Goal: Transaction & Acquisition: Purchase product/service

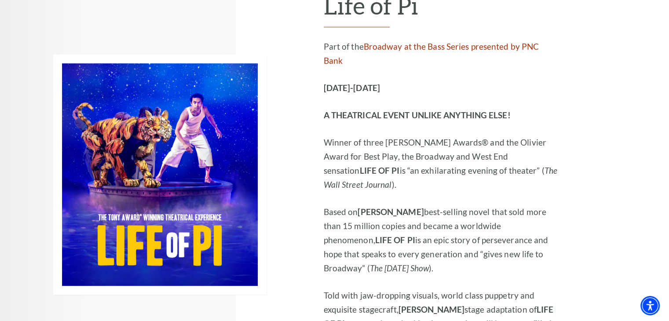
scroll to position [704, 0]
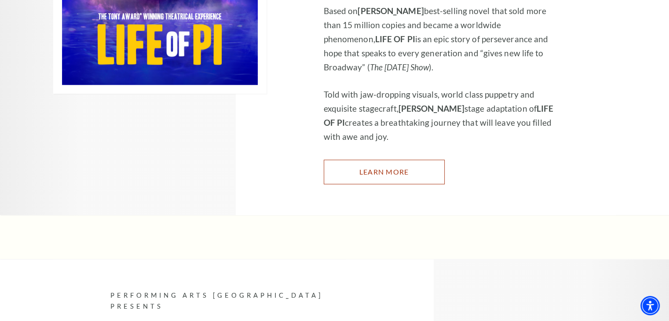
click at [361, 160] on link "Learn More" at bounding box center [384, 172] width 121 height 25
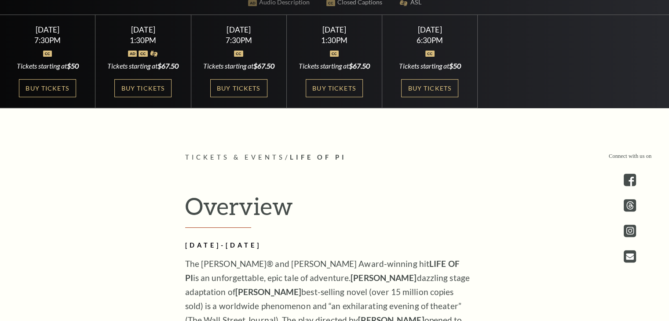
scroll to position [308, 0]
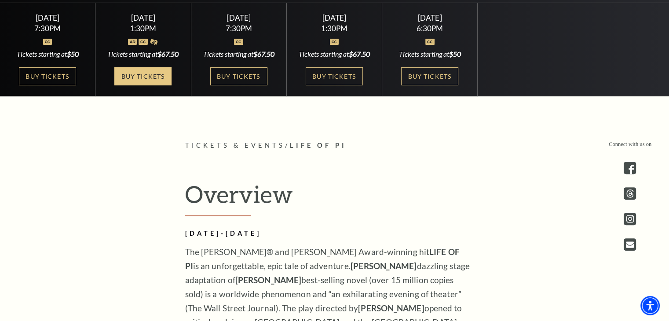
click at [148, 85] on link "Buy Tickets" at bounding box center [142, 76] width 57 height 18
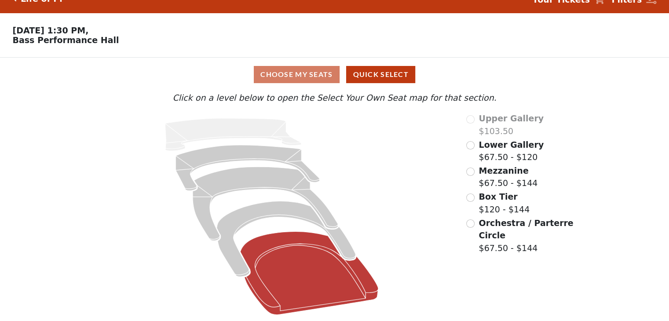
scroll to position [18, 0]
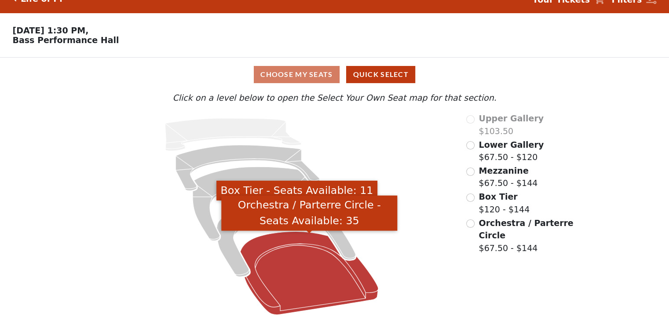
click at [304, 258] on icon "Orchestra / Parterre Circle - Seats Available: 35" at bounding box center [310, 273] width 138 height 83
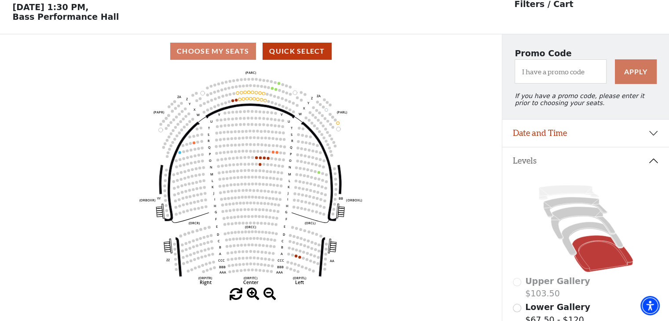
scroll to position [40, 0]
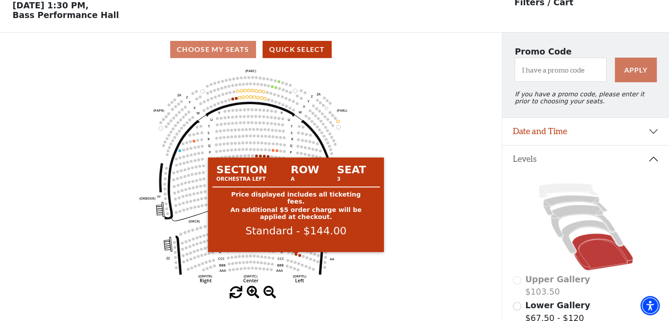
click at [296, 256] on circle at bounding box center [296, 254] width 3 height 3
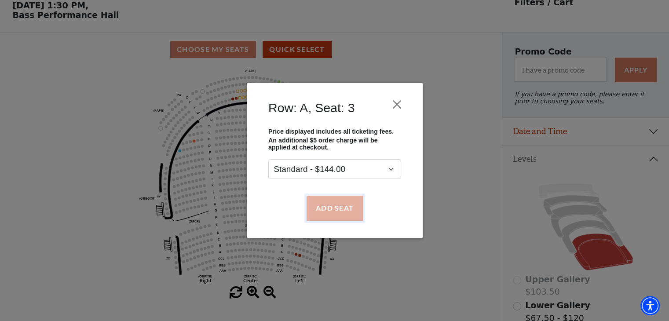
click at [329, 209] on button "Add Seat" at bounding box center [334, 208] width 56 height 25
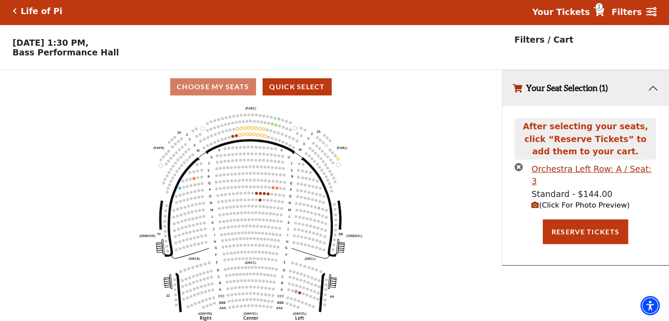
scroll to position [0, 0]
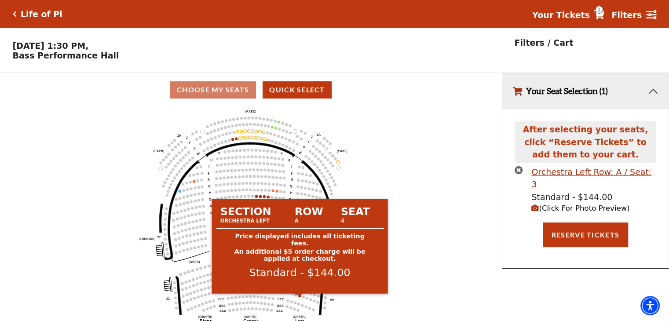
click at [299, 297] on circle at bounding box center [299, 295] width 3 height 3
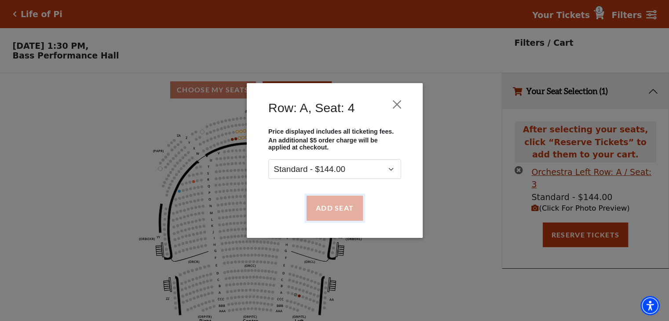
click at [329, 206] on button "Add Seat" at bounding box center [334, 208] width 56 height 25
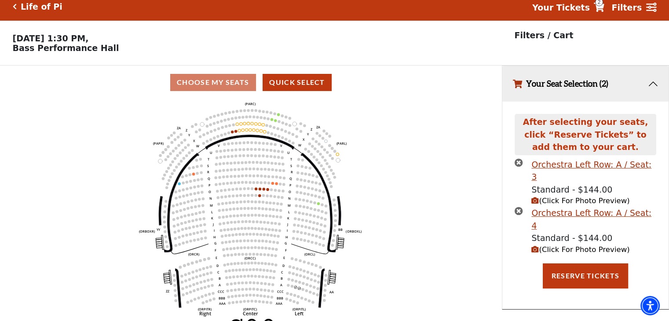
scroll to position [21, 0]
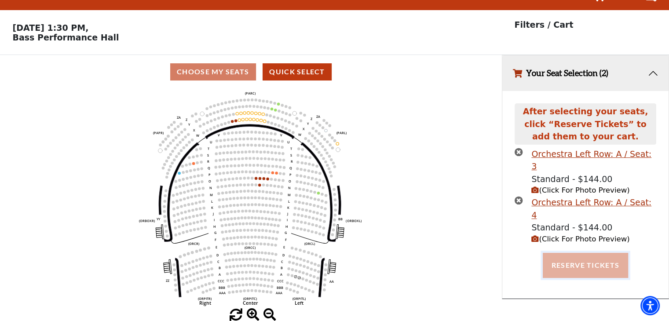
click at [604, 253] on button "Reserve Tickets" at bounding box center [585, 265] width 85 height 25
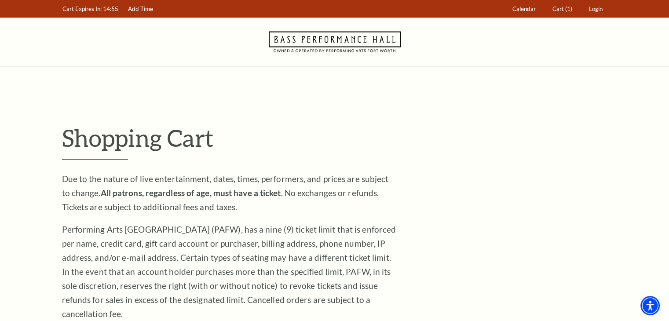
drag, startPoint x: 1, startPoint y: 173, endPoint x: 175, endPoint y: 150, distance: 175.5
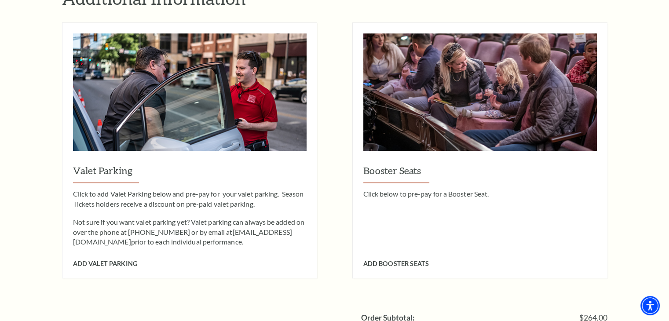
scroll to position [836, 0]
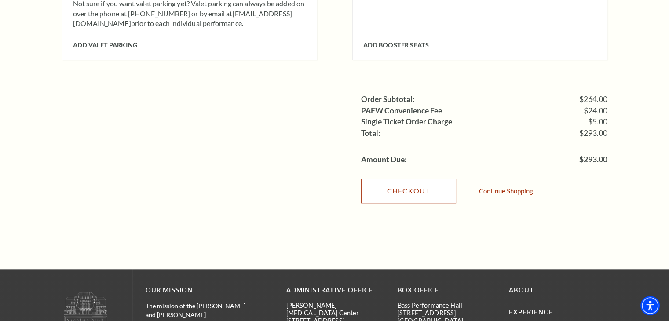
click at [404, 179] on link "Checkout" at bounding box center [408, 191] width 95 height 25
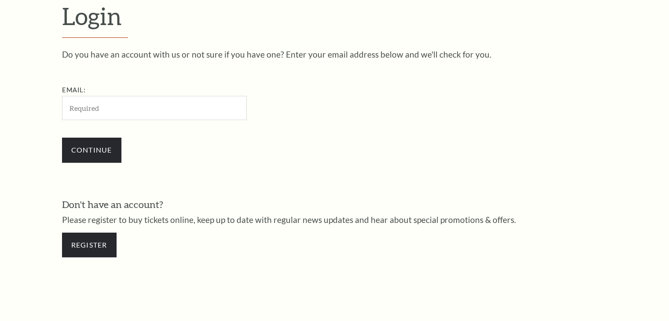
scroll to position [261, 0]
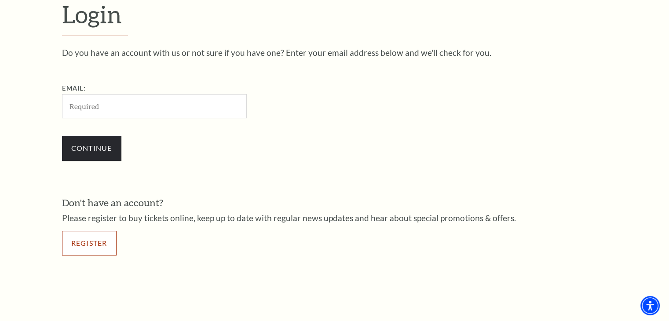
click at [107, 247] on link "Register" at bounding box center [89, 243] width 55 height 25
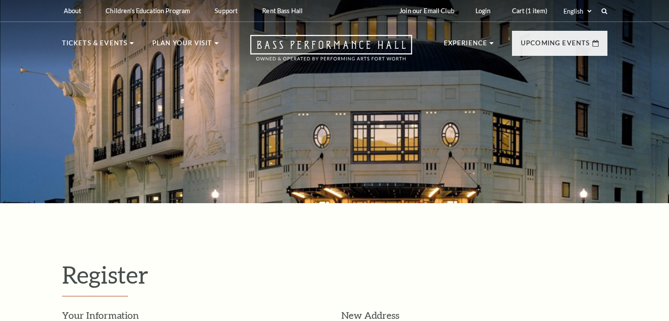
select select "1"
select select "[GEOGRAPHIC_DATA]"
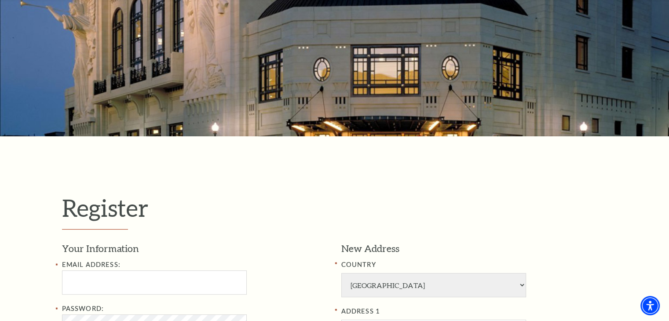
scroll to position [220, 0]
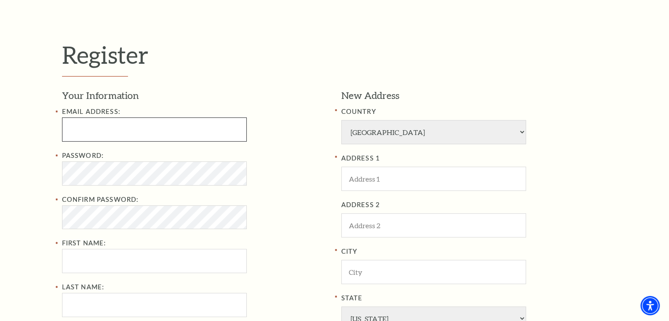
drag, startPoint x: 83, startPoint y: 135, endPoint x: 88, endPoint y: 134, distance: 4.9
click at [82, 134] on input "Email Address:" at bounding box center [154, 130] width 185 height 24
paste input "[EMAIL_ADDRESS][DOMAIN_NAME]"
type input "[EMAIL_ADDRESS][DOMAIN_NAME]"
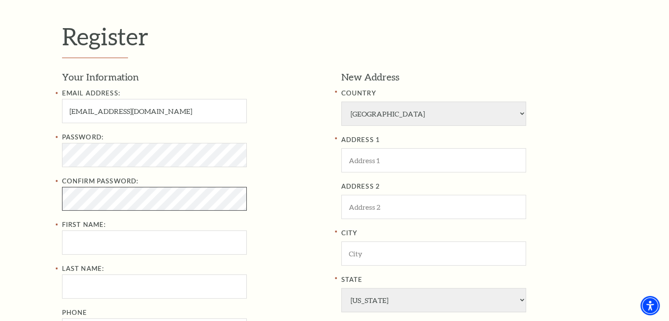
scroll to position [308, 0]
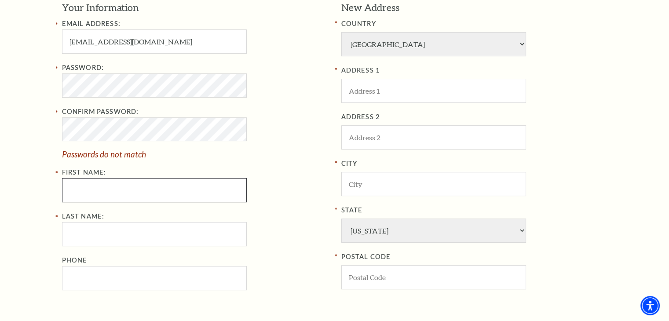
click at [94, 188] on input "First Name:" at bounding box center [154, 190] width 185 height 24
paste input "Thomas"
type input "Thomas"
click at [95, 233] on input "Last Name:" at bounding box center [154, 234] width 185 height 24
paste input "Barrett"
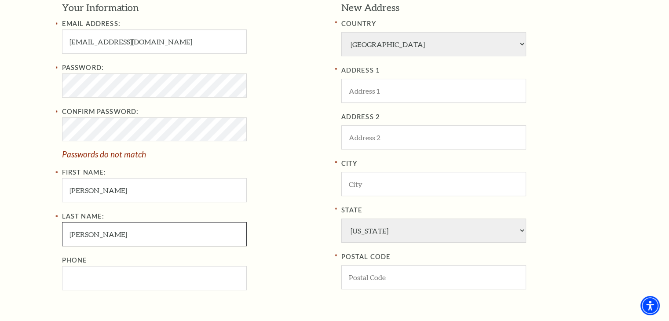
type input "Barrett"
click at [96, 282] on input "Phone" at bounding box center [154, 278] width 185 height 24
type input "v"
paste input "4178380760"
type input "417-838-0760"
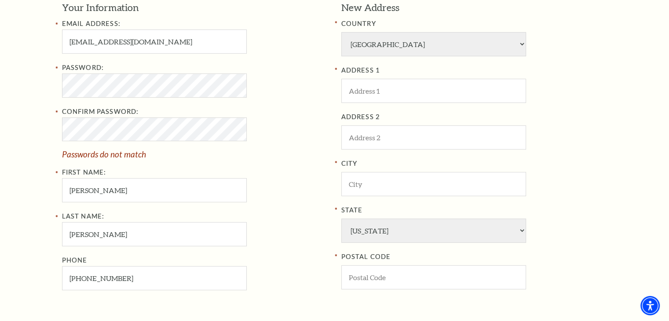
drag, startPoint x: 2, startPoint y: 150, endPoint x: 69, endPoint y: 141, distance: 67.9
click at [3, 149] on div "Register Your Information Email Address: alllonecanned67h@outlook.com Password:…" at bounding box center [334, 163] width 669 height 537
click at [392, 90] on input "ADDRESS 1" at bounding box center [434, 91] width 185 height 24
paste input "1730 E Valley Water Milk Rd"
type input "1730 E Valley Water Milk Rd"
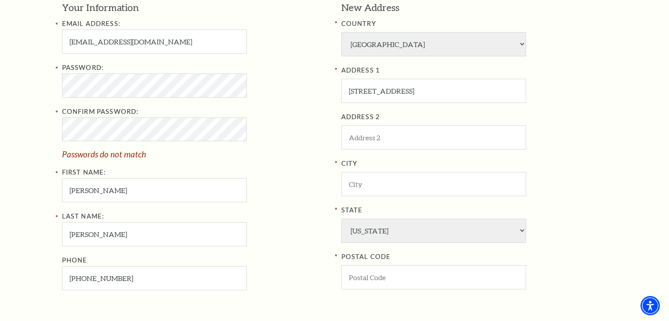
drag, startPoint x: 15, startPoint y: 178, endPoint x: 118, endPoint y: 162, distance: 105.2
click at [15, 178] on div "Register Your Information Email Address: alllonecanned67h@outlook.com Password:…" at bounding box center [334, 163] width 669 height 537
click at [366, 185] on input "City" at bounding box center [434, 184] width 185 height 24
paste input "Springfield"
type input "Springfield"
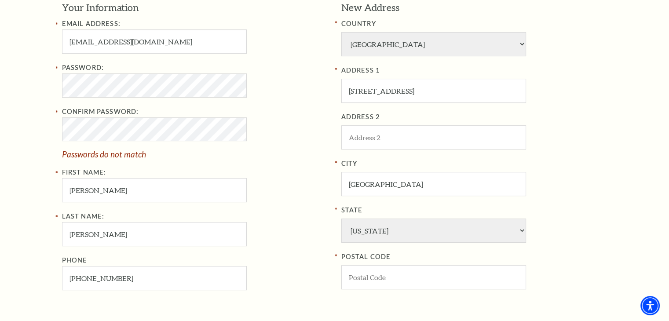
click at [60, 166] on div "Register Your Information Email Address: alllonecanned67h@outlook.com Password:…" at bounding box center [334, 163] width 563 height 537
click at [368, 273] on input "POSTAL CODE" at bounding box center [434, 277] width 185 height 24
paste input "65803"
type input "65803"
click at [24, 174] on div "Register Your Information Email Address: alllonecanned67h@outlook.com Password:…" at bounding box center [334, 163] width 669 height 537
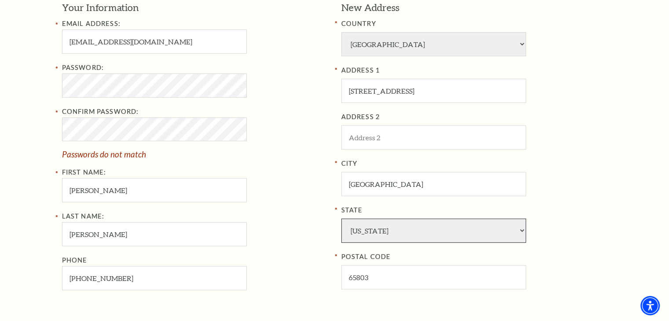
click at [401, 236] on select "Alabama Alaska American Embassy American Embassy American Samoa Arizona Arkansa…" at bounding box center [434, 231] width 185 height 24
click at [396, 222] on select "Alabama Alaska American Embassy American Embassy American Samoa Arizona Arkansa…" at bounding box center [434, 231] width 185 height 24
select select "MO"
click at [342, 219] on select "Alabama Alaska American Embassy American Embassy American Samoa Arizona Arkansa…" at bounding box center [434, 231] width 185 height 24
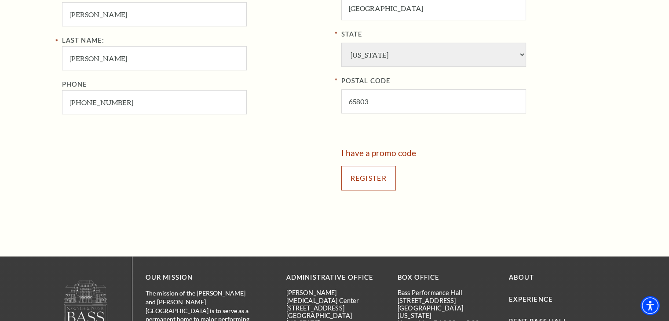
click at [384, 173] on input "Register" at bounding box center [369, 178] width 55 height 25
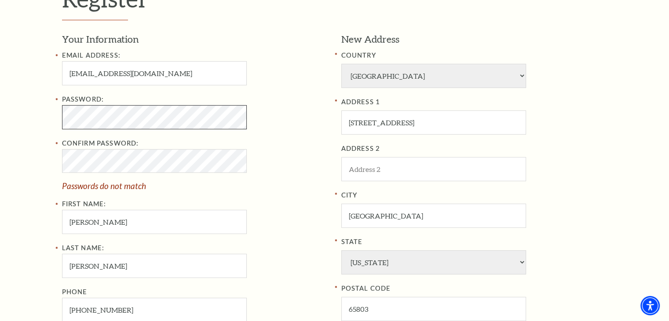
click at [28, 119] on div "Register Your Information Email Address: alllonecanned67h@outlook.com Password:…" at bounding box center [334, 195] width 669 height 537
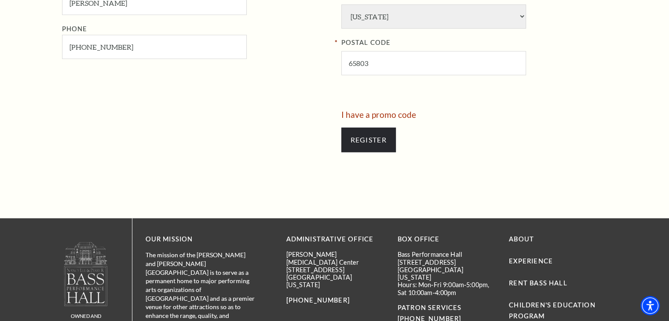
scroll to position [628, 0]
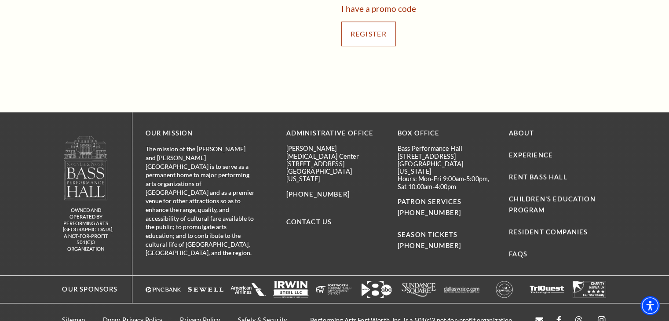
click at [370, 40] on input "Register" at bounding box center [369, 34] width 55 height 25
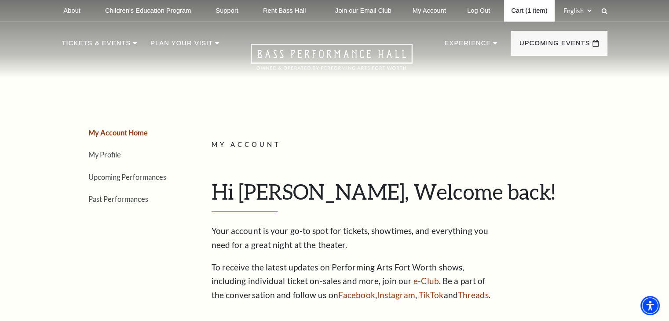
click at [534, 12] on link "Cart (1 item)" at bounding box center [529, 11] width 50 height 22
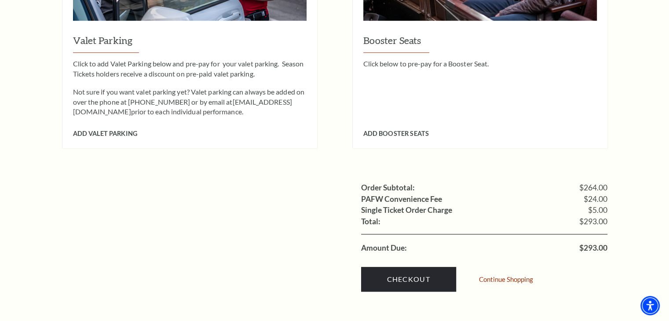
scroll to position [748, 0]
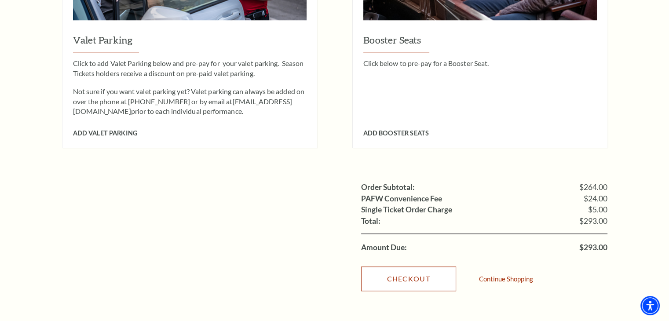
click at [419, 267] on link "Checkout" at bounding box center [408, 279] width 95 height 25
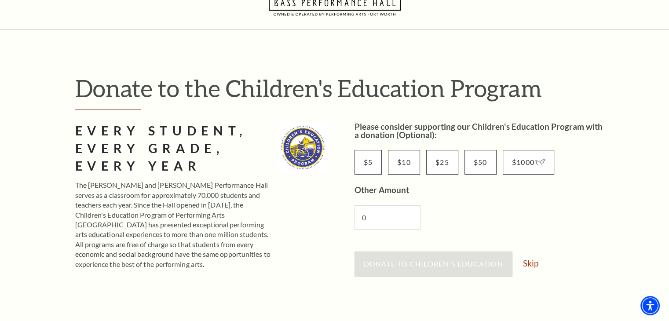
scroll to position [176, 0]
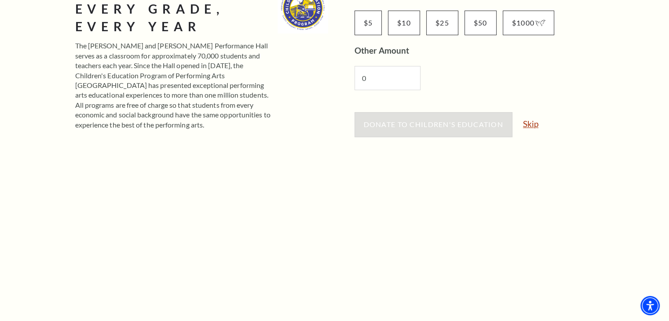
click at [526, 124] on link "Skip" at bounding box center [530, 124] width 15 height 8
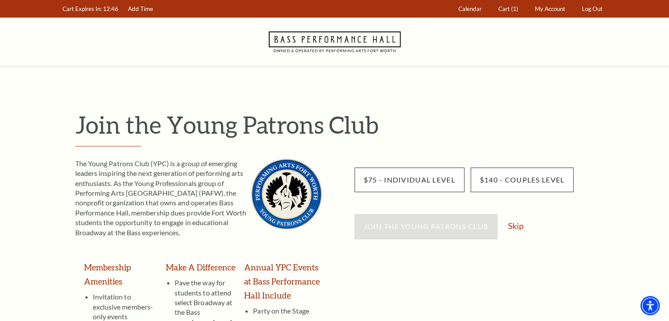
click at [526, 228] on div "Join the Young Patrons Club Skip" at bounding box center [481, 230] width 253 height 33
click at [521, 227] on link "Skip" at bounding box center [515, 226] width 15 height 8
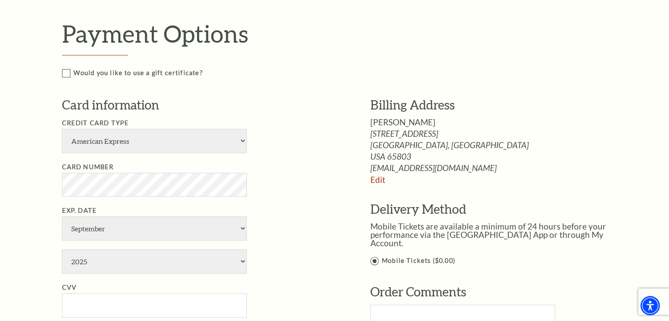
scroll to position [396, 0]
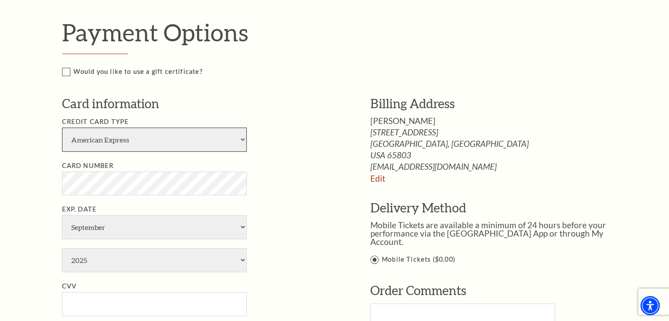
drag, startPoint x: 171, startPoint y: 141, endPoint x: 167, endPoint y: 148, distance: 8.1
click at [171, 140] on select "American Express Visa Master Card Discover" at bounding box center [154, 140] width 185 height 24
select select "25"
click at [62, 128] on select "American Express Visa Master Card Discover" at bounding box center [154, 140] width 185 height 24
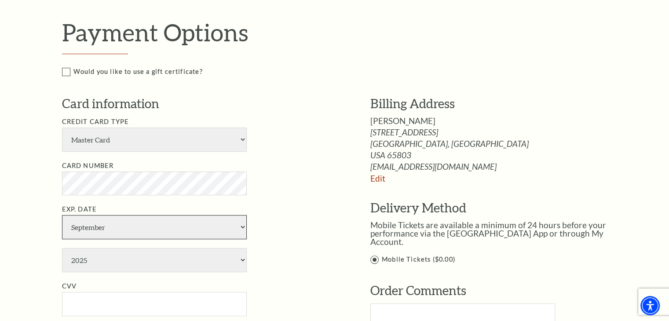
click at [99, 231] on select "January February March April May June July August September October November De…" at bounding box center [154, 227] width 185 height 24
select select "6"
click at [62, 215] on select "January February March April May June July August September October November De…" at bounding box center [154, 227] width 185 height 24
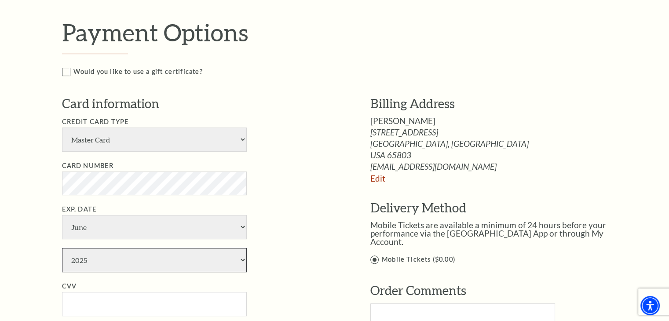
click at [97, 259] on select "2025 2026 2027 2028 2029 2030 2031 2032 2033 2034" at bounding box center [154, 260] width 185 height 24
select select "2027"
click at [62, 248] on select "2025 2026 2027 2028 2029 2030 2031 2032 2033 2034" at bounding box center [154, 260] width 185 height 24
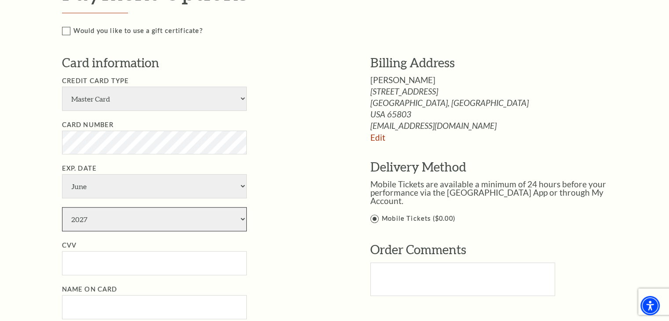
scroll to position [440, 0]
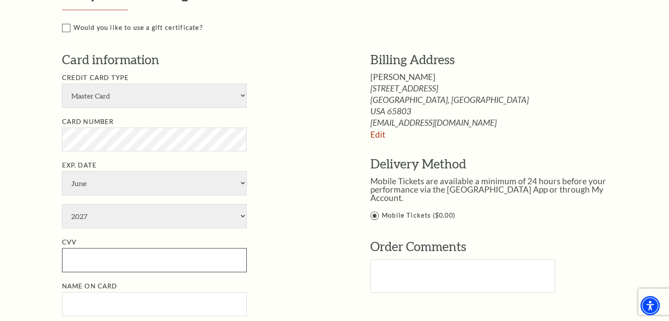
click at [78, 257] on input "CVV" at bounding box center [154, 260] width 185 height 24
type input "300"
drag, startPoint x: 143, startPoint y: 304, endPoint x: 173, endPoint y: 280, distance: 37.9
click at [143, 303] on input "Name on Card" at bounding box center [154, 304] width 185 height 24
paste input "[PERSON_NAME]"
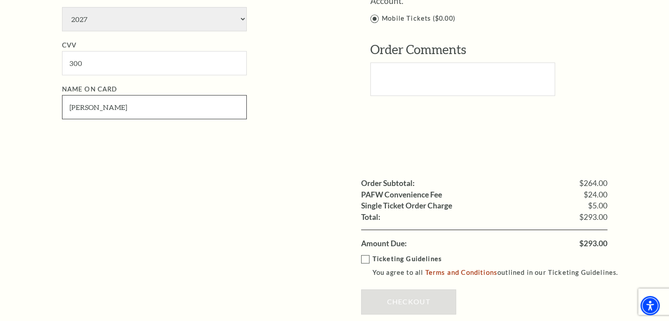
scroll to position [660, 0]
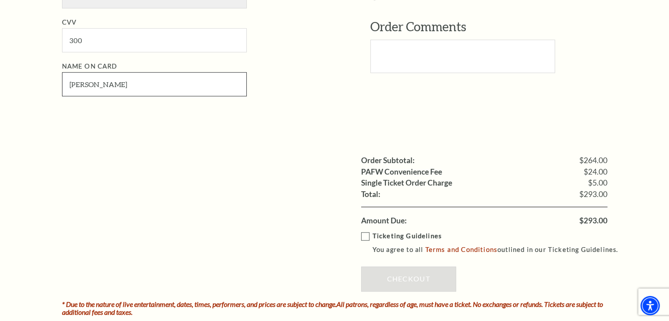
type input "[PERSON_NAME]"
click at [365, 234] on label "Ticketing Guidelines You agree to all Terms and Conditions outlined in our Tick…" at bounding box center [493, 243] width 265 height 24
click at [0, 0] on input "Ticketing Guidelines You agree to all Terms and Conditions outlined in our Tick…" at bounding box center [0, 0] width 0 height 0
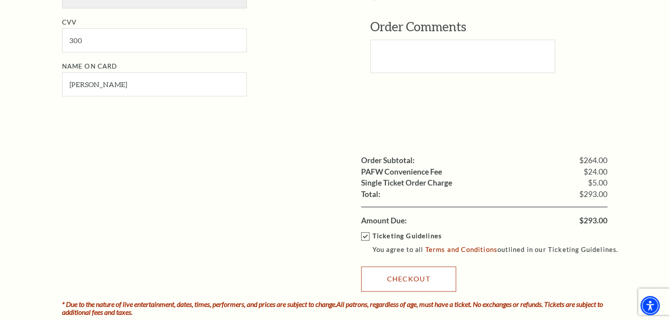
click at [404, 274] on link "Checkout" at bounding box center [408, 279] width 95 height 25
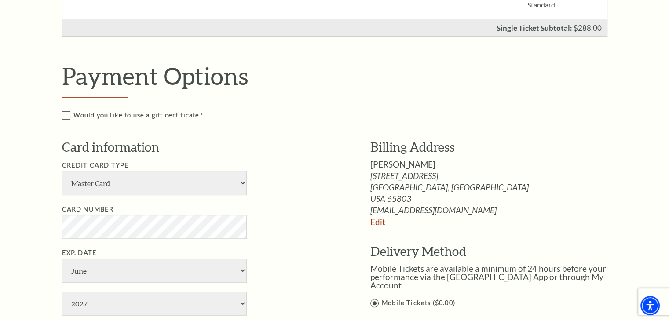
scroll to position [352, 0]
click at [375, 224] on link "Edit" at bounding box center [378, 222] width 15 height 10
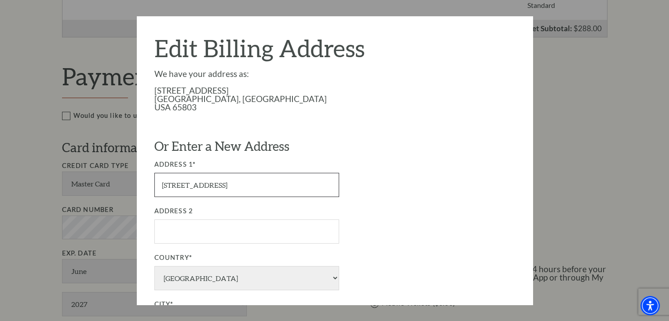
drag, startPoint x: 139, startPoint y: 185, endPoint x: 131, endPoint y: 184, distance: 8.5
click at [130, 185] on div "Payment Options Would you like to use a gift certificate? Gift Certificate Numb…" at bounding box center [344, 246] width 565 height 368
paste input "4930 Vine Hill Rd"
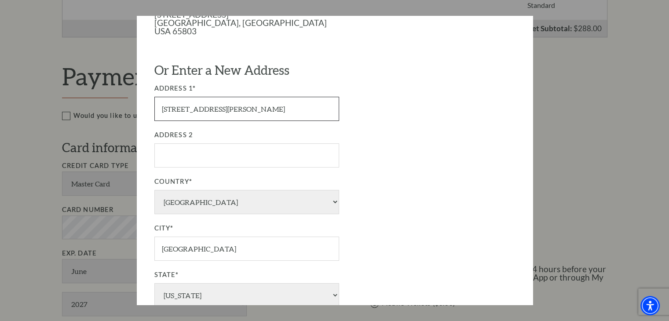
scroll to position [132, 0]
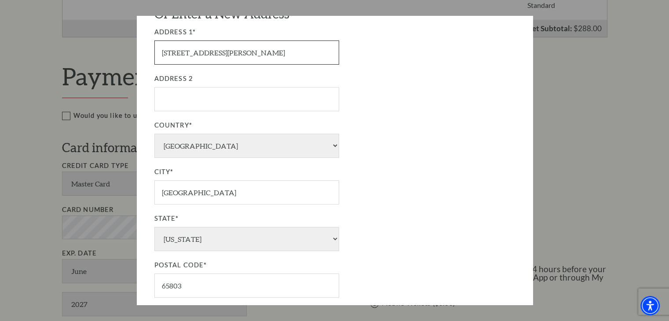
type input "4930 Vine Hill Rd"
drag, startPoint x: 210, startPoint y: 192, endPoint x: 145, endPoint y: 194, distance: 65.2
click at [145, 194] on div "Edit Billing Address We have your address as: 1730 E Valley Water Milk Rd Sprin…" at bounding box center [335, 160] width 396 height 289
paste input "Sebastopol"
type input "Sebastopol"
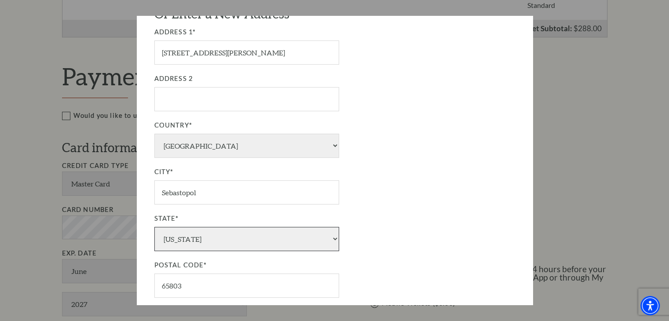
click at [219, 240] on select "American Embassy American Embassy Alaska Alabama Armed Forces Arkansas American…" at bounding box center [246, 239] width 185 height 24
select select "CA"
click at [154, 227] on select "American Embassy American Embassy Alaska Alabama Armed Forces Arkansas American…" at bounding box center [246, 239] width 185 height 24
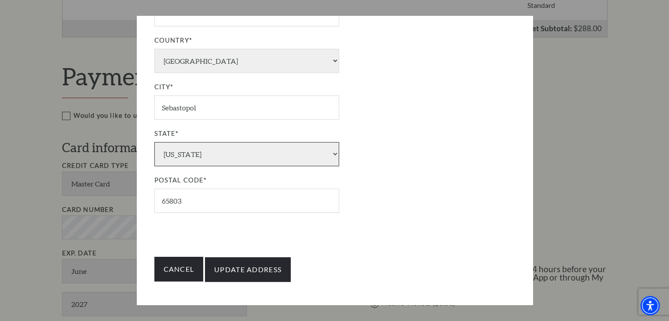
scroll to position [219, 0]
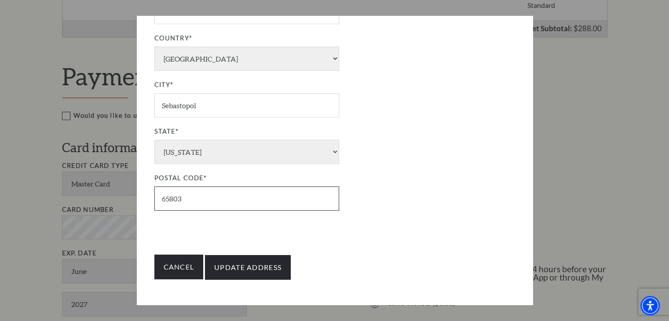
drag, startPoint x: 207, startPoint y: 198, endPoint x: 136, endPoint y: 198, distance: 71.7
click at [136, 198] on div "Payment Options Would you like to use a gift certificate? Gift Certificate Numb…" at bounding box center [344, 246] width 565 height 368
paste input "95472"
type input "95472"
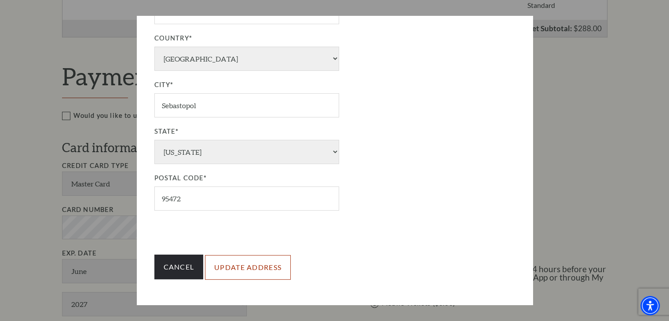
click at [250, 257] on input "Update Address" at bounding box center [248, 267] width 86 height 25
type input "Update Address"
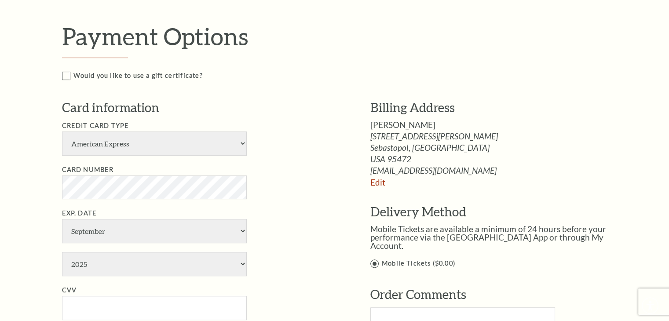
scroll to position [396, 0]
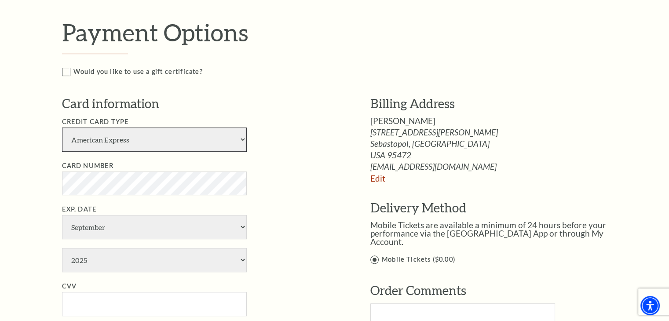
click at [132, 141] on select "American Express Visa Master Card Discover" at bounding box center [154, 140] width 185 height 24
click at [116, 136] on select "American Express Visa Master Card Discover" at bounding box center [154, 140] width 185 height 24
select select "24"
click at [62, 128] on select "American Express Visa Master Card Discover" at bounding box center [154, 140] width 185 height 24
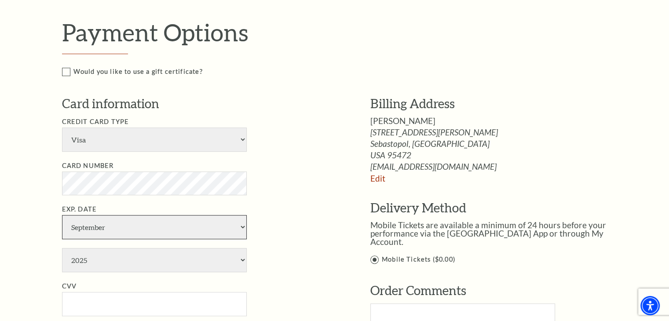
click at [118, 228] on select "January February March April May June July August September October November De…" at bounding box center [154, 227] width 185 height 24
select select "6"
click at [62, 215] on select "January February March April May June July August September October November De…" at bounding box center [154, 227] width 185 height 24
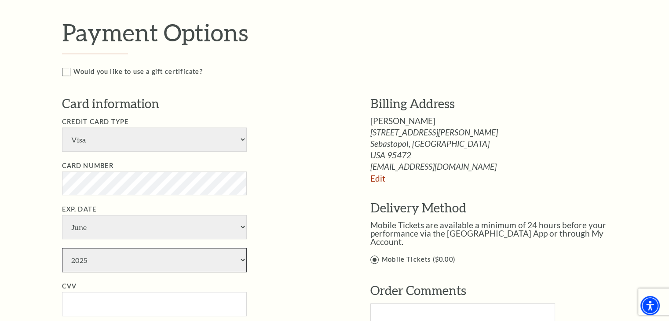
drag, startPoint x: 111, startPoint y: 261, endPoint x: 113, endPoint y: 252, distance: 9.1
click at [111, 261] on select "2025 2026 2027 2028 2029 2030 2031 2032 2033 2034" at bounding box center [154, 260] width 185 height 24
select select "2029"
click at [62, 248] on select "2025 2026 2027 2028 2029 2030 2031 2032 2033 2034" at bounding box center [154, 260] width 185 height 24
click at [86, 302] on input "CVV" at bounding box center [154, 304] width 185 height 24
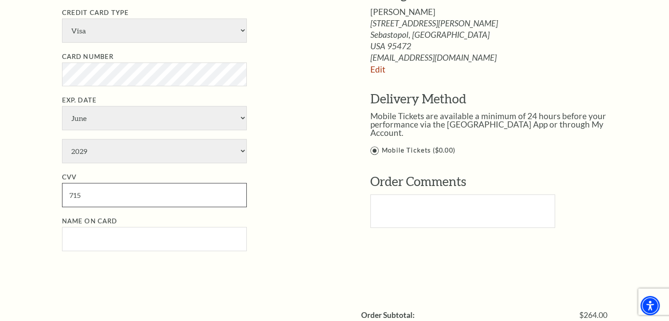
scroll to position [528, 0]
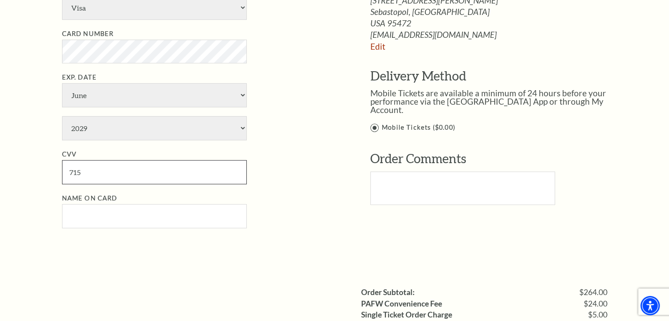
type input "715"
click at [102, 213] on input "Name on Card" at bounding box center [154, 216] width 185 height 24
paste input "Addie Mullennix"
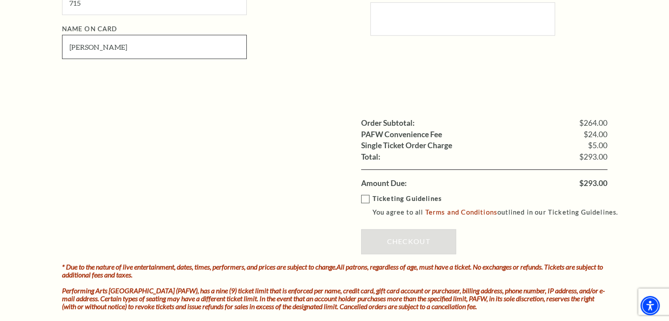
scroll to position [704, 0]
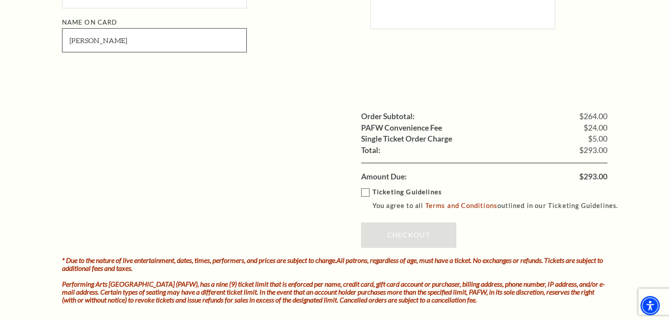
type input "Addie Mullennix"
click at [363, 193] on label "Ticketing Guidelines You agree to all Terms and Conditions outlined in our Tick…" at bounding box center [493, 199] width 265 height 24
click at [0, 0] on input "Ticketing Guidelines You agree to all Terms and Conditions outlined in our Tick…" at bounding box center [0, 0] width 0 height 0
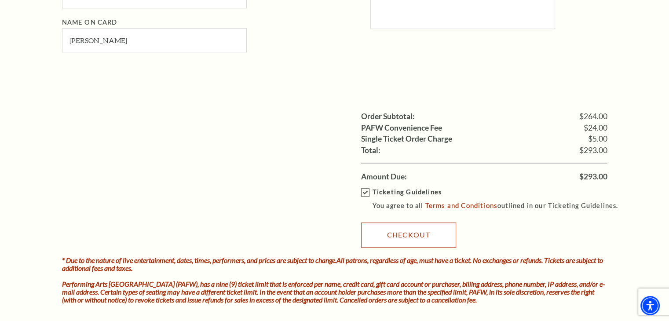
click at [393, 234] on link "Checkout" at bounding box center [408, 235] width 95 height 25
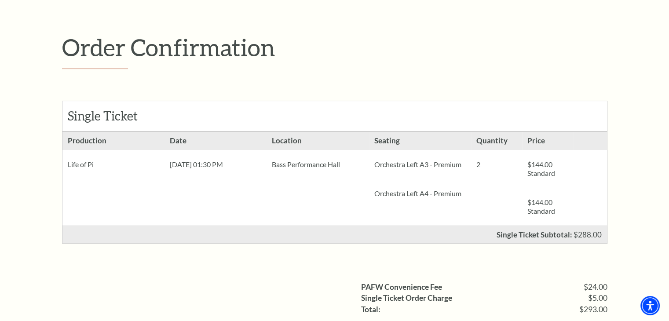
scroll to position [88, 0]
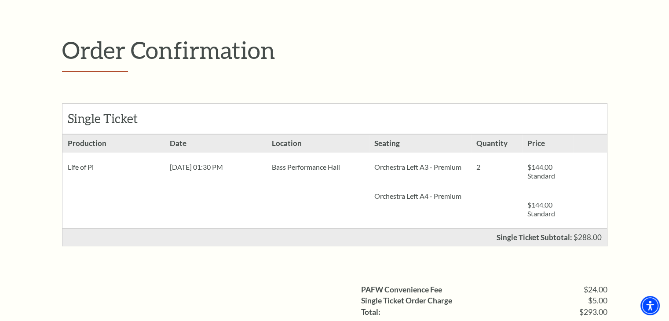
drag, startPoint x: 63, startPoint y: 164, endPoint x: 439, endPoint y: 166, distance: 376.3
click at [461, 170] on ul "Production Life of Pi Date [DATE] 01:30 PM Location 2" at bounding box center [334, 182] width 545 height 94
copy ul "Life of Pi Date [DATE] 01:30 PM Location Bass Performance Hall Seating Orchestr…"
click at [21, 213] on div "Order Confirmation Single Ticket Production Orchestra Left A3 - Premium" at bounding box center [334, 213] width 669 height 470
drag, startPoint x: 0, startPoint y: 196, endPoint x: 53, endPoint y: 190, distance: 53.2
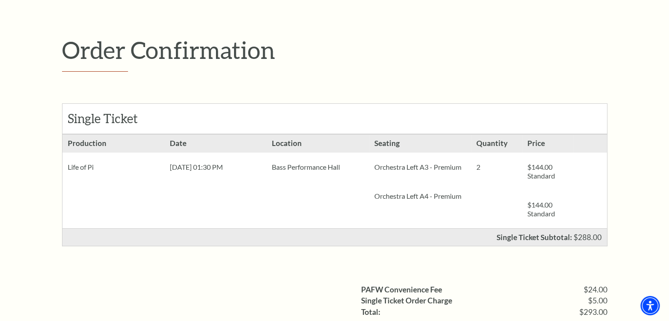
click at [0, 196] on div "Order Confirmation Single Ticket Production Orchestra Left A3 - Premium" at bounding box center [334, 213] width 669 height 470
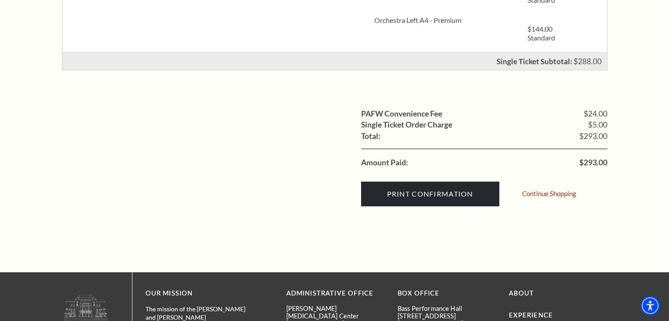
scroll to position [0, 0]
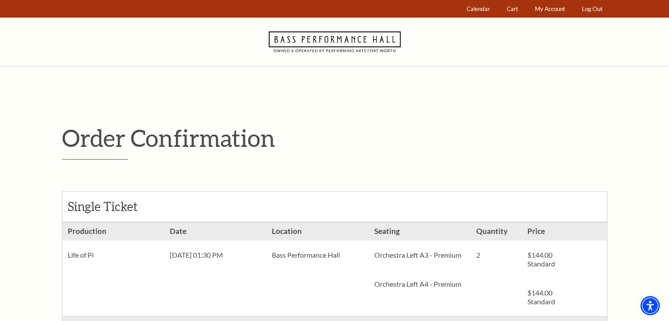
click at [309, 41] on icon "Navigate to Bass Performance Hall homepage" at bounding box center [335, 42] width 132 height 48
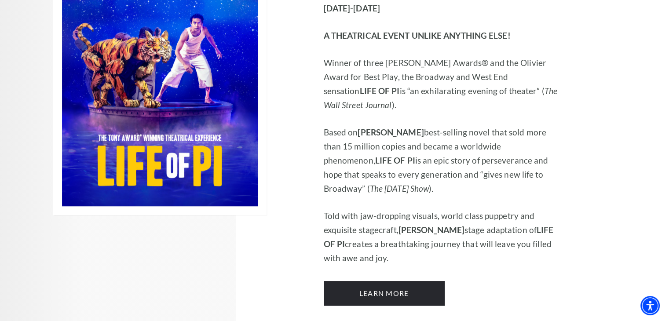
scroll to position [616, 0]
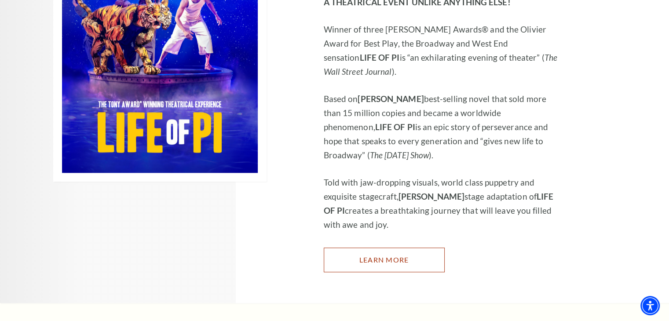
click at [359, 248] on link "Learn More" at bounding box center [384, 260] width 121 height 25
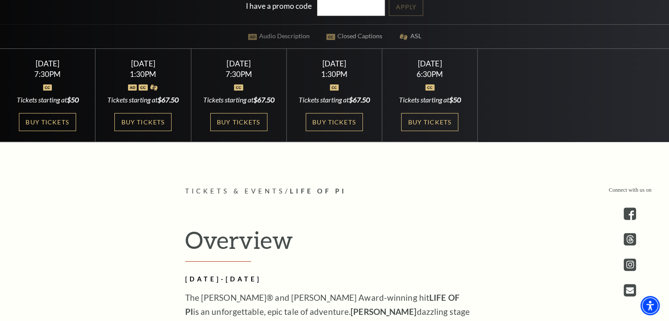
scroll to position [264, 0]
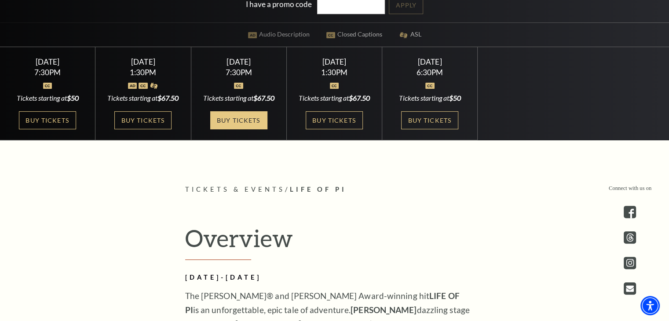
click at [219, 129] on link "Buy Tickets" at bounding box center [238, 120] width 57 height 18
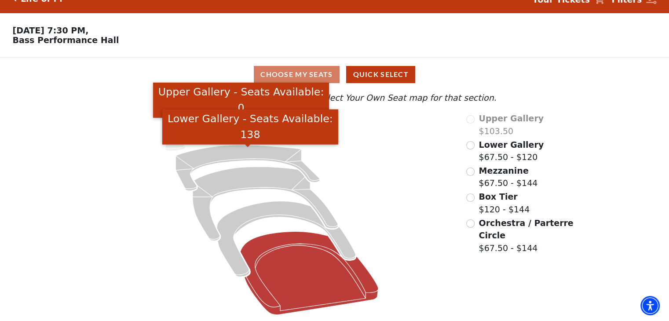
scroll to position [18, 0]
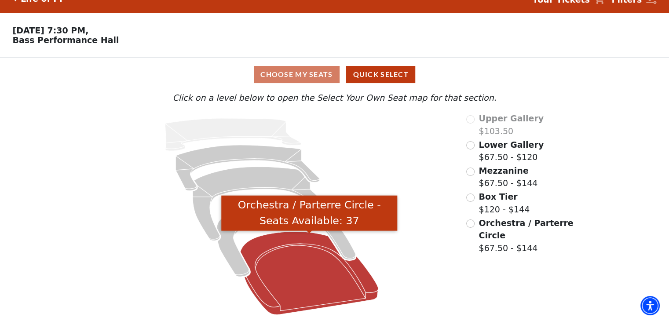
click at [305, 256] on icon "Orchestra / Parterre Circle - Seats Available: 37" at bounding box center [310, 273] width 138 height 83
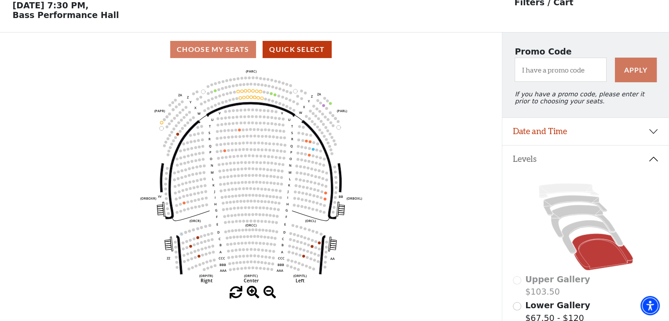
scroll to position [40, 0]
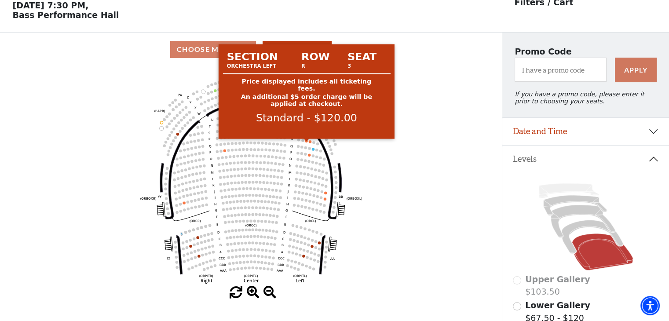
click at [305, 142] on circle at bounding box center [306, 141] width 3 height 3
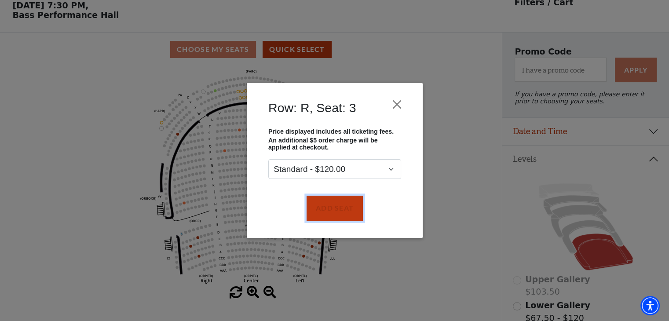
click at [339, 204] on button "Add Seat" at bounding box center [334, 208] width 56 height 25
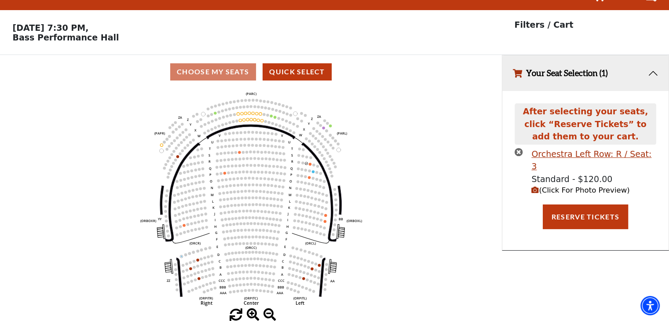
scroll to position [0, 0]
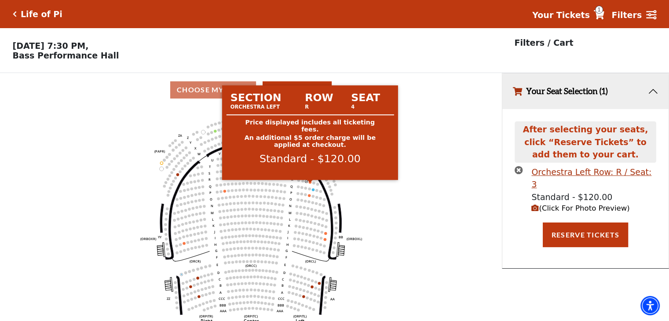
click at [309, 184] on circle at bounding box center [310, 182] width 3 height 3
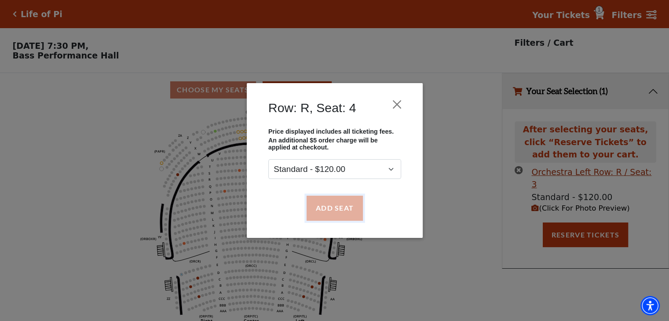
click at [339, 212] on button "Add Seat" at bounding box center [334, 208] width 56 height 25
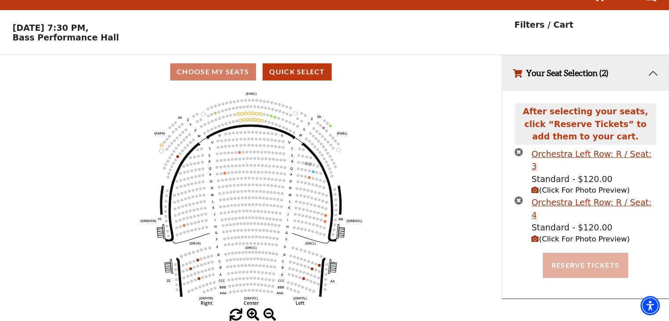
scroll to position [21, 0]
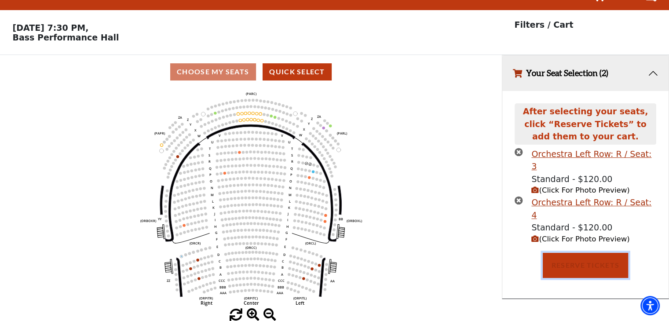
click at [579, 253] on button "Reserve Tickets" at bounding box center [585, 265] width 85 height 25
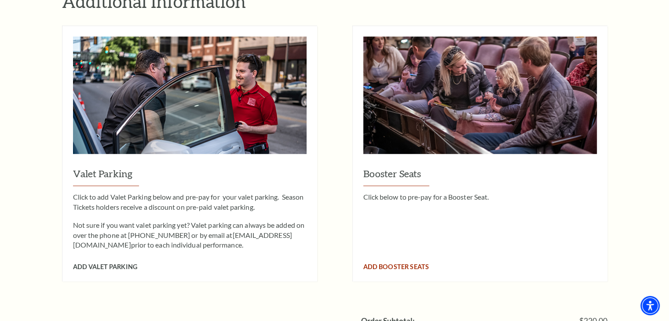
scroll to position [836, 0]
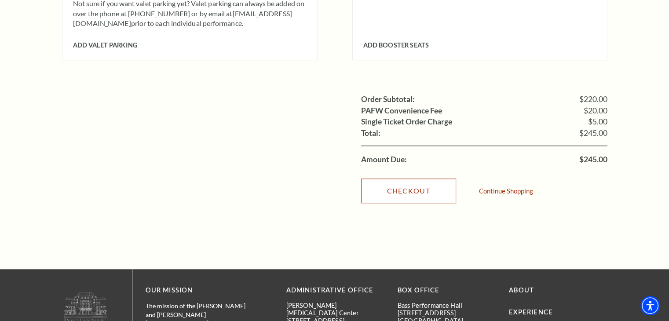
drag, startPoint x: 408, startPoint y: 180, endPoint x: 401, endPoint y: 179, distance: 6.6
click at [408, 180] on link "Checkout" at bounding box center [408, 191] width 95 height 25
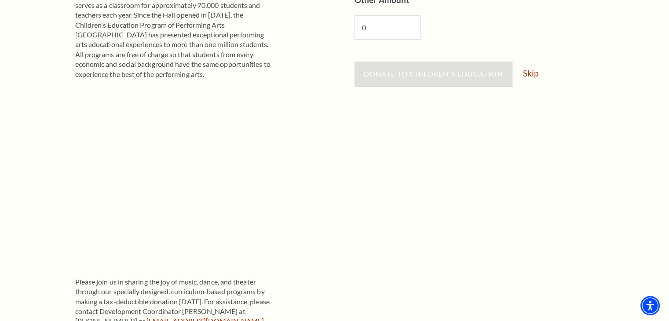
scroll to position [264, 0]
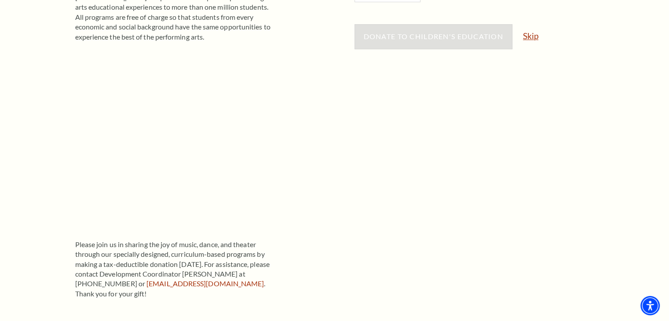
click at [530, 39] on link "Skip" at bounding box center [530, 36] width 15 height 8
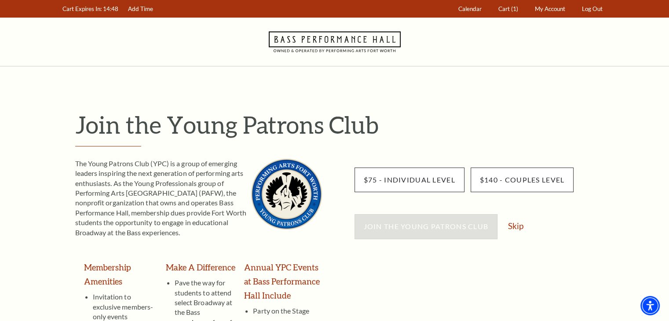
click at [508, 225] on div "Join the Young Patrons Club Skip" at bounding box center [481, 230] width 253 height 33
click at [509, 225] on link "Skip" at bounding box center [515, 226] width 15 height 8
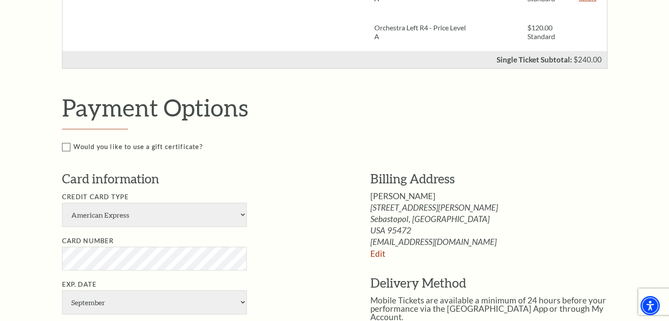
scroll to position [484, 0]
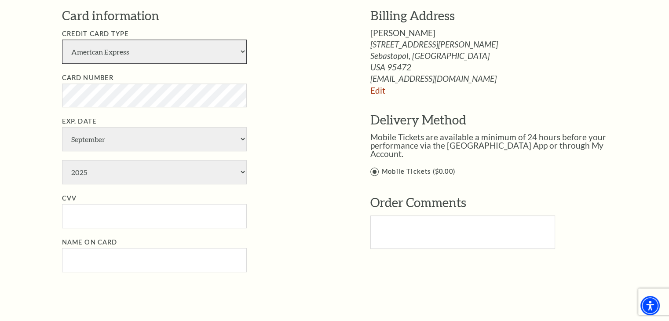
drag, startPoint x: 165, startPoint y: 46, endPoint x: 162, endPoint y: 56, distance: 10.5
click at [165, 46] on select "American Express Visa Master Card Discover" at bounding box center [154, 52] width 185 height 24
select select "24"
click at [62, 40] on select "American Express Visa Master Card Discover" at bounding box center [154, 52] width 185 height 24
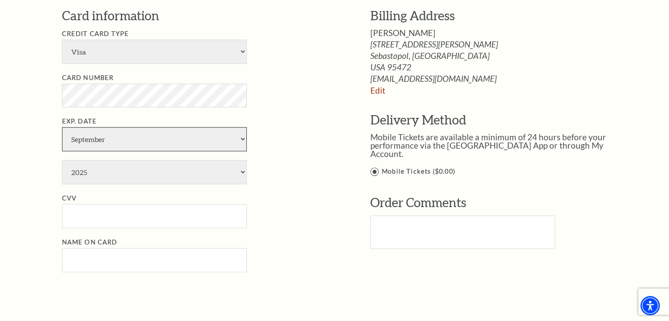
drag, startPoint x: 101, startPoint y: 141, endPoint x: 102, endPoint y: 148, distance: 6.7
click at [101, 140] on select "January February March April May June July August September October November De…" at bounding box center [154, 139] width 185 height 24
select select "6"
click at [62, 127] on select "January February March April May June July August September October November De…" at bounding box center [154, 139] width 185 height 24
click at [113, 157] on li "Exp. Date January February March April May June July August September October N…" at bounding box center [203, 150] width 282 height 68
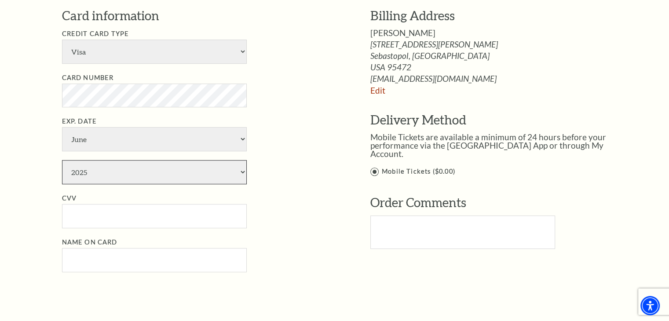
click at [114, 173] on select "2025 2026 2027 2028 2029 2030 2031 2032 2033 2034" at bounding box center [154, 172] width 185 height 24
select select "2029"
click at [62, 160] on select "2025 2026 2027 2028 2029 2030 2031 2032 2033 2034" at bounding box center [154, 172] width 185 height 24
click at [81, 221] on input "CVV" at bounding box center [154, 216] width 185 height 24
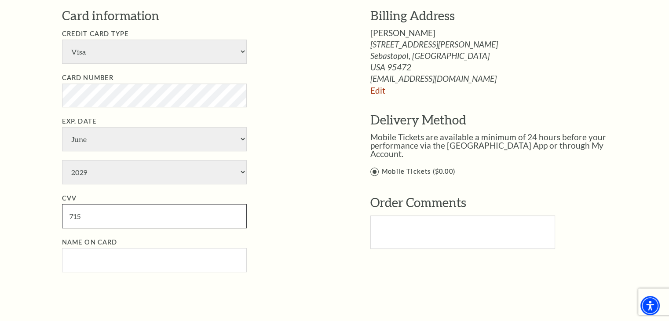
type input "715"
click at [76, 259] on input "Name on Card" at bounding box center [154, 260] width 185 height 24
paste input "|Addie Mullennix"
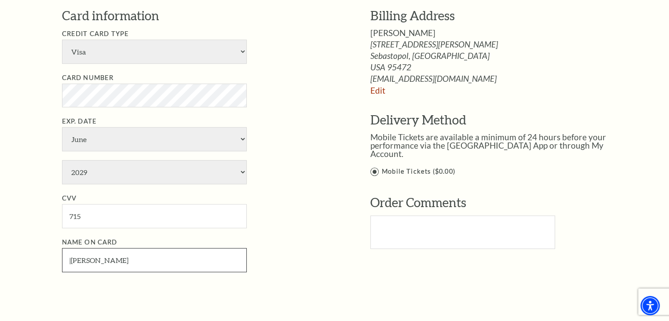
click at [72, 258] on input "|Addie Mullennix" at bounding box center [154, 260] width 185 height 24
type input "Addie Mullennix"
drag, startPoint x: 393, startPoint y: 257, endPoint x: 427, endPoint y: 237, distance: 40.1
click at [392, 257] on div "Payment Options Would you like to use a gift certificate? Gift Certificate Numb…" at bounding box center [344, 114] width 565 height 368
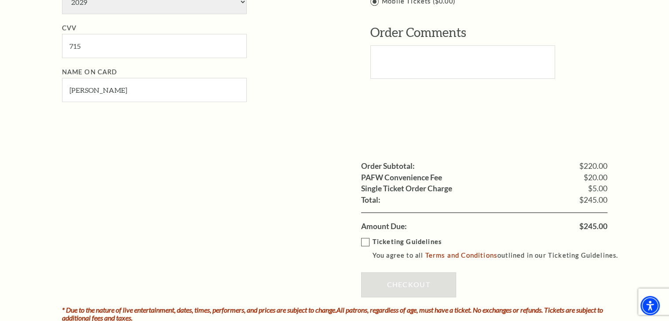
scroll to position [660, 0]
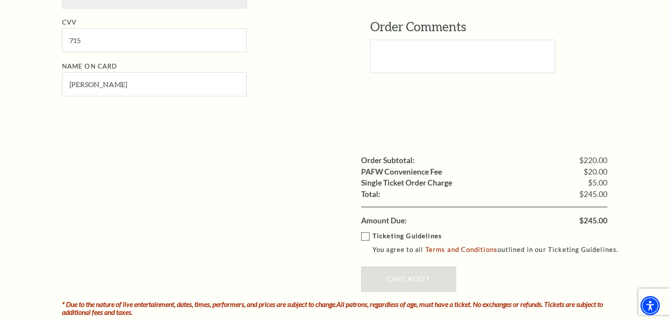
drag, startPoint x: 367, startPoint y: 237, endPoint x: 400, endPoint y: 242, distance: 32.9
click at [367, 236] on label "Ticketing Guidelines You agree to all Terms and Conditions outlined in our Tick…" at bounding box center [493, 243] width 265 height 24
click at [0, 0] on input "Ticketing Guidelines You agree to all Terms and Conditions outlined in our Tick…" at bounding box center [0, 0] width 0 height 0
click at [409, 272] on link "Checkout" at bounding box center [408, 279] width 95 height 25
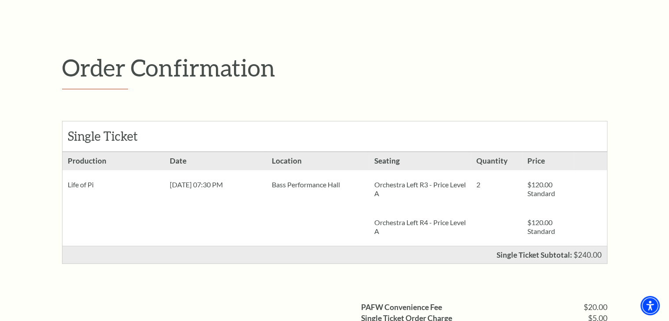
scroll to position [88, 0]
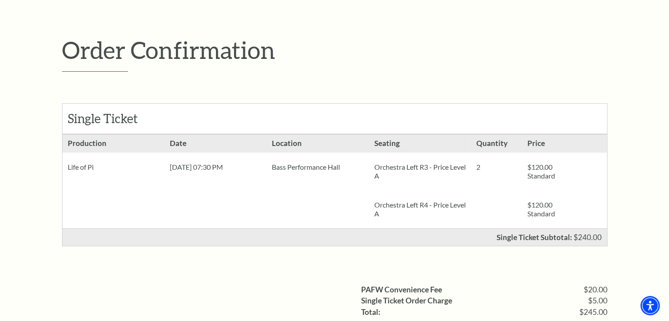
drag, startPoint x: 63, startPoint y: 165, endPoint x: 424, endPoint y: 182, distance: 360.8
click at [424, 182] on ul "Production Life of Pi Date [DATE] 07:30 PM Location 2" at bounding box center [334, 182] width 545 height 94
copy ul "Life of Pi Date [DATE] 07:30 PM Location Bass Performance Hall Seating Orchestr…"
click at [24, 90] on div "Order Confirmation Single Ticket Production 2 $120.00 Standard $120.00" at bounding box center [334, 213] width 669 height 470
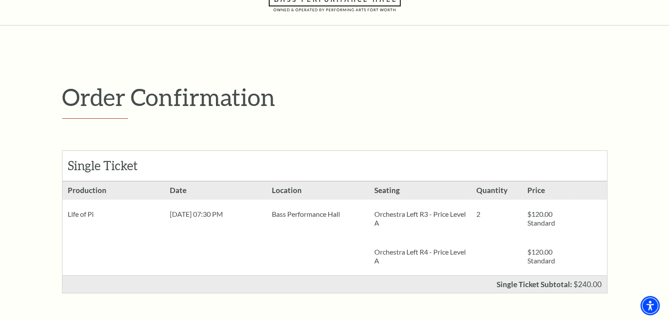
scroll to position [0, 0]
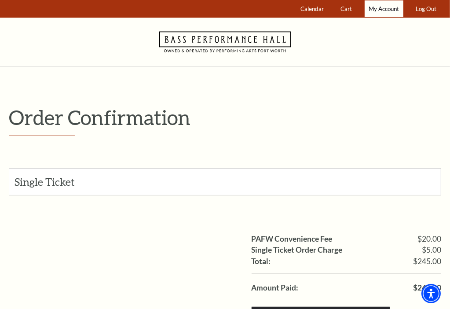
drag, startPoint x: 377, startPoint y: 11, endPoint x: 377, endPoint y: 4, distance: 7.1
click at [377, 11] on span "My Account" at bounding box center [384, 8] width 30 height 7
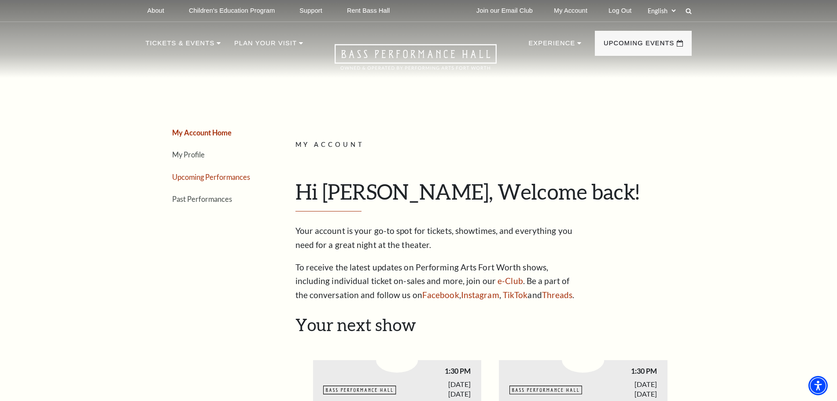
click at [200, 176] on link "Upcoming Performances" at bounding box center [211, 177] width 78 height 8
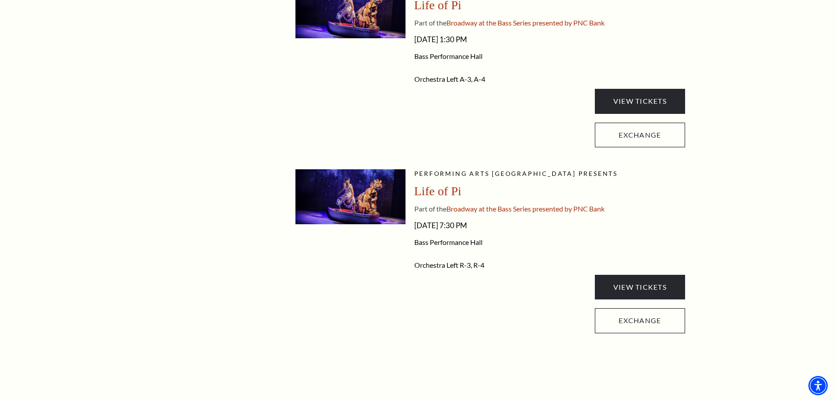
scroll to position [275, 0]
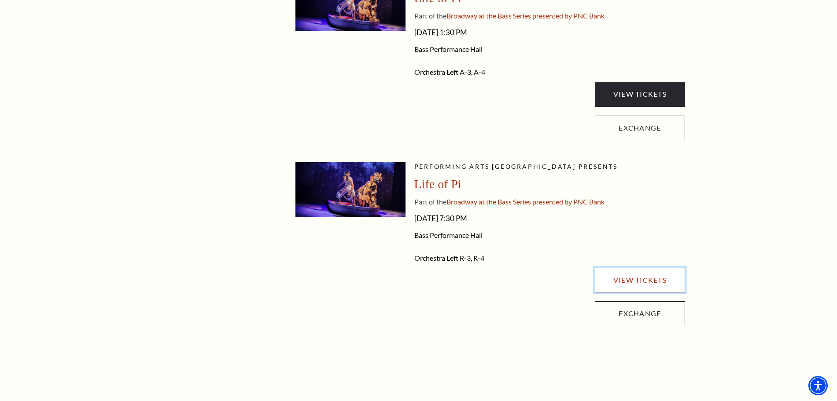
click at [450, 283] on link "View Tickets" at bounding box center [640, 280] width 90 height 25
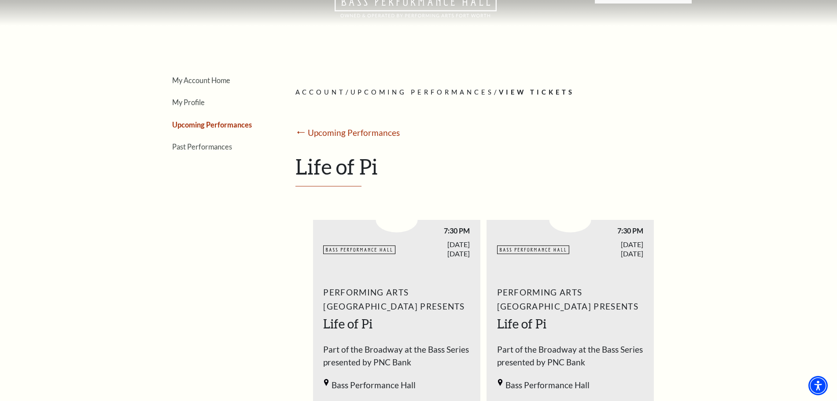
scroll to position [0, 0]
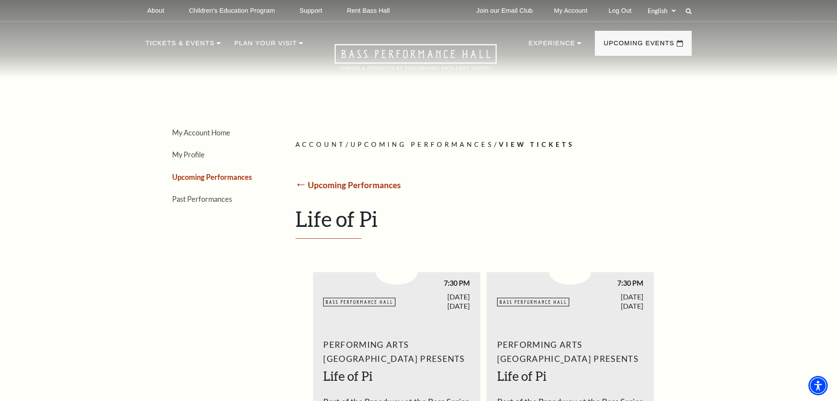
click at [316, 183] on link "Upcoming Performances" at bounding box center [354, 185] width 93 height 10
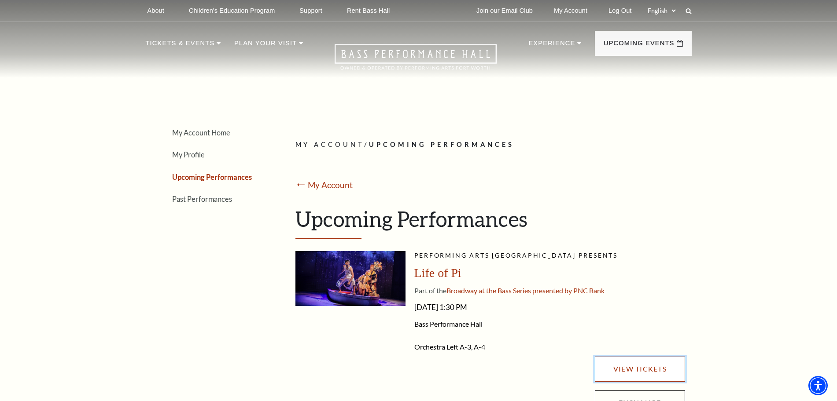
click at [450, 309] on link "View Tickets" at bounding box center [640, 369] width 90 height 25
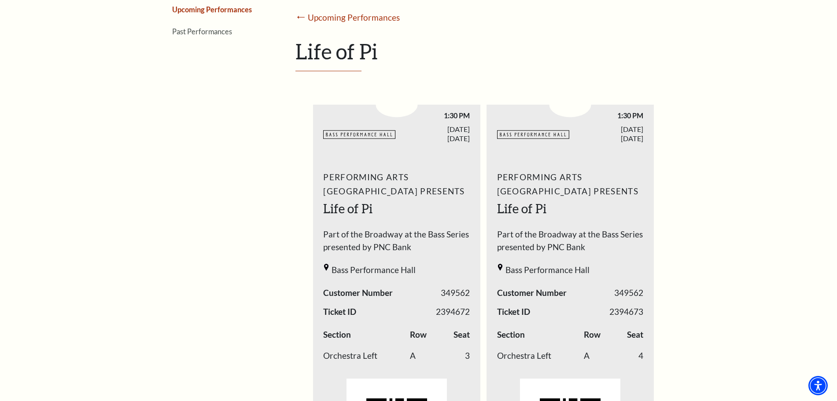
scroll to position [165, 0]
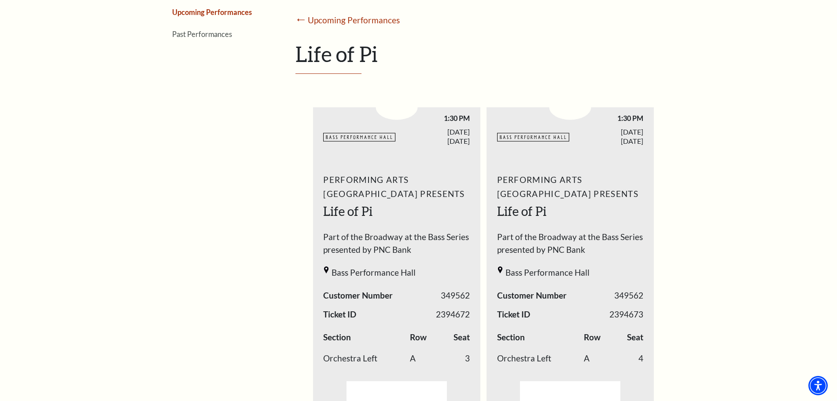
drag, startPoint x: 323, startPoint y: 21, endPoint x: 331, endPoint y: 41, distance: 21.6
click at [323, 22] on link "Upcoming Performances" at bounding box center [354, 20] width 92 height 10
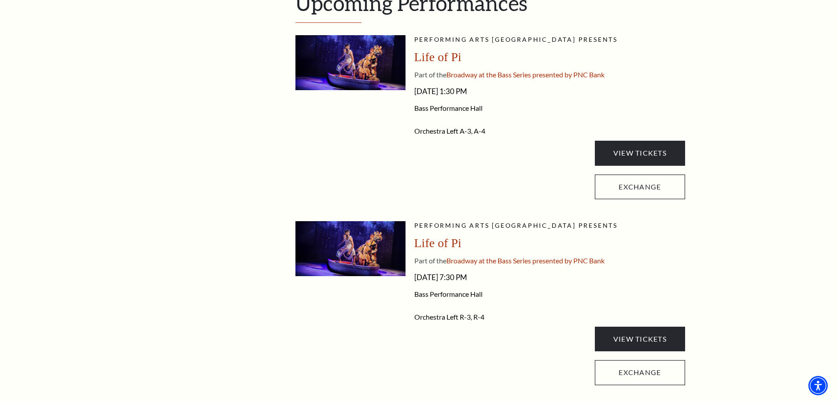
scroll to position [220, 0]
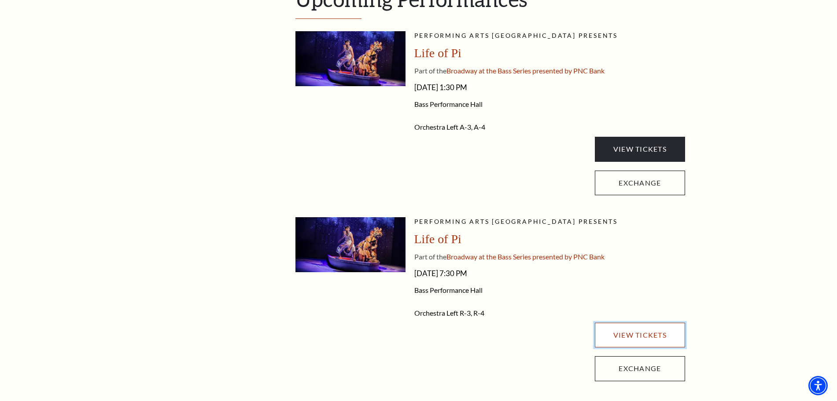
click at [450, 309] on link "View Tickets" at bounding box center [640, 335] width 90 height 25
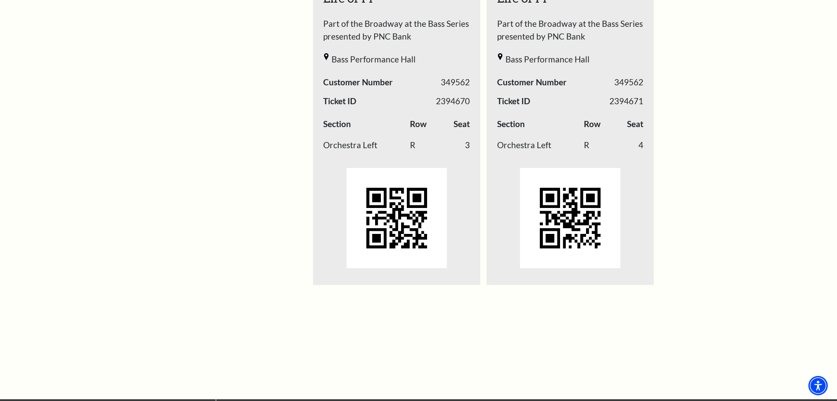
scroll to position [215, 0]
